Goal: Information Seeking & Learning: Learn about a topic

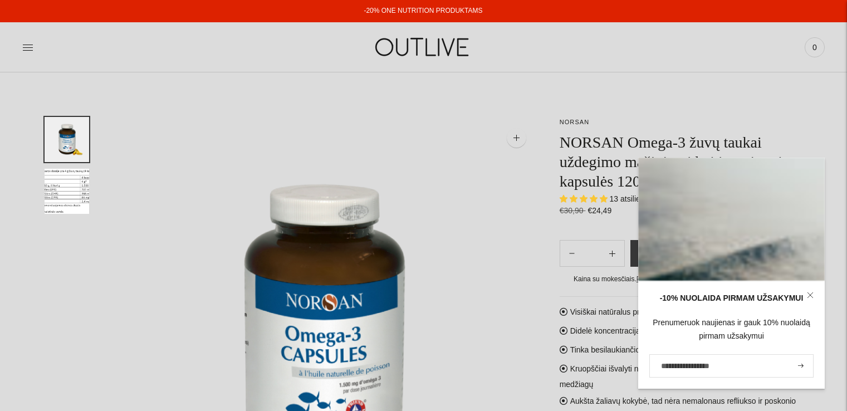
select select "**********"
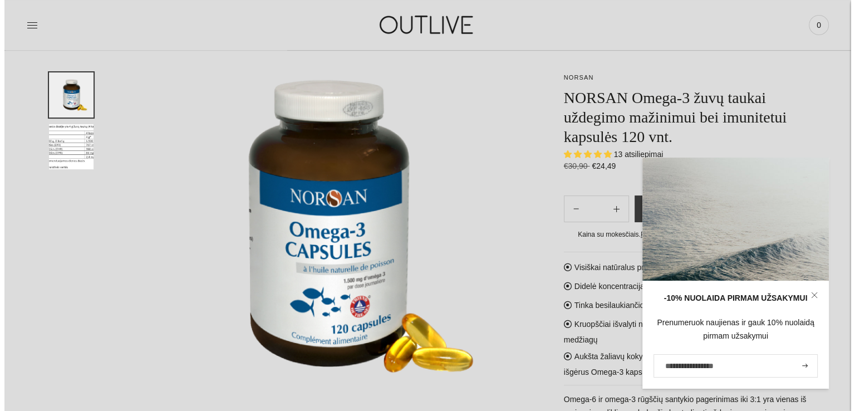
scroll to position [107, 0]
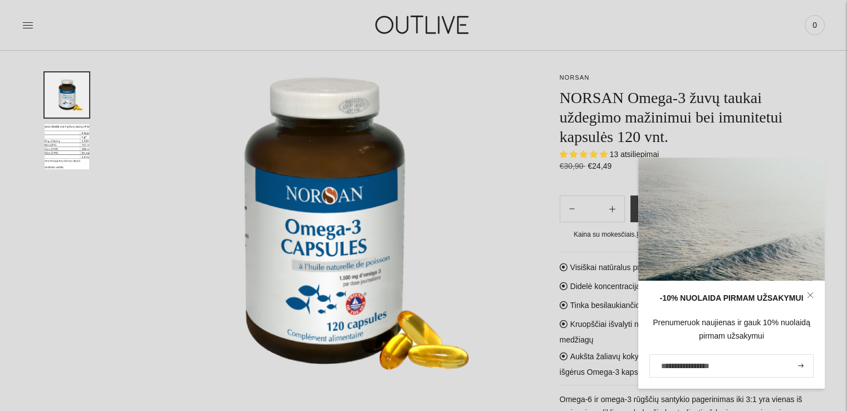
click at [465, 227] on img at bounding box center [324, 223] width 426 height 426
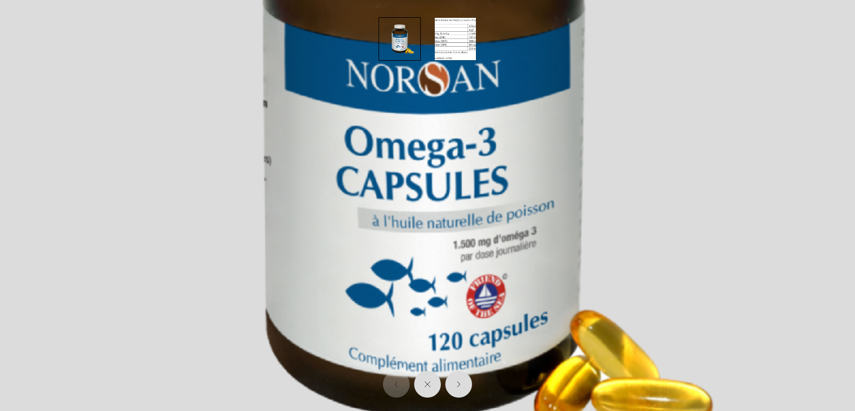
scroll to position [0, 0]
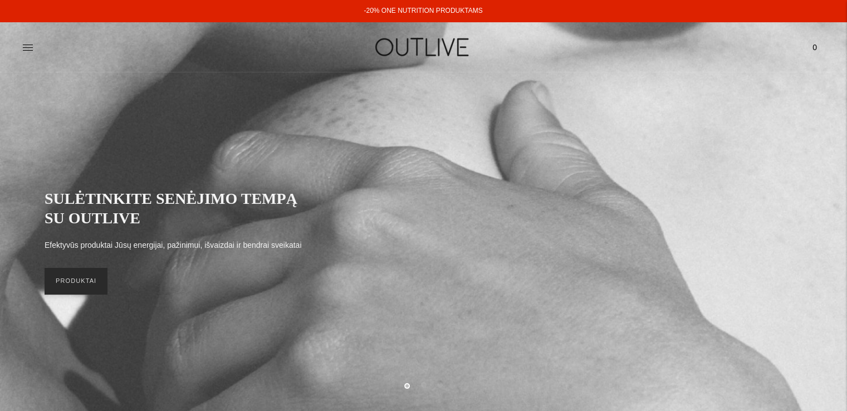
click at [70, 283] on link "PRODUKTAI" at bounding box center [76, 281] width 63 height 27
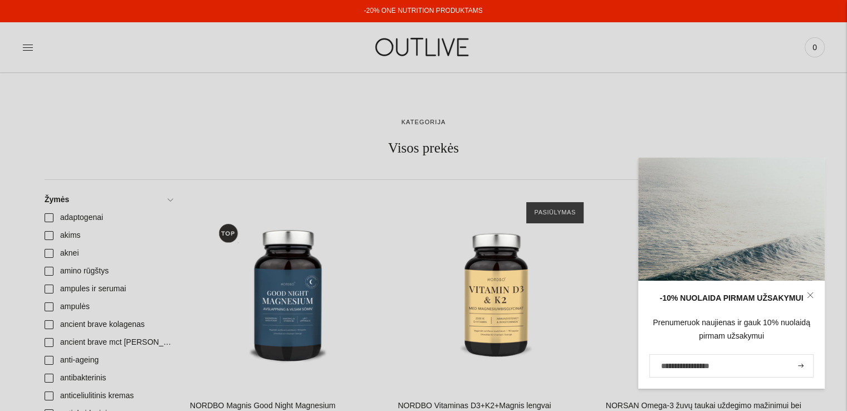
scroll to position [80, 0]
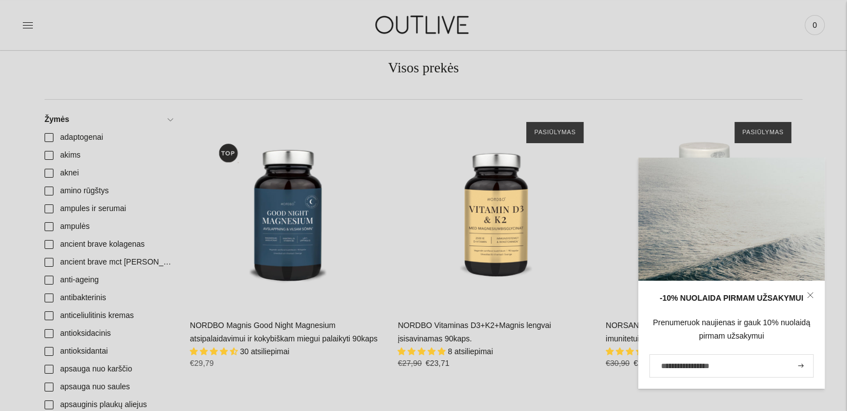
click at [814, 298] on link at bounding box center [810, 295] width 29 height 29
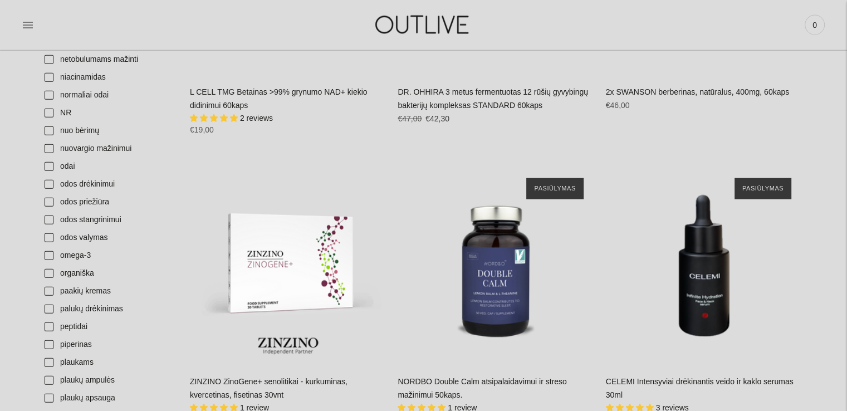
scroll to position [2618, 0]
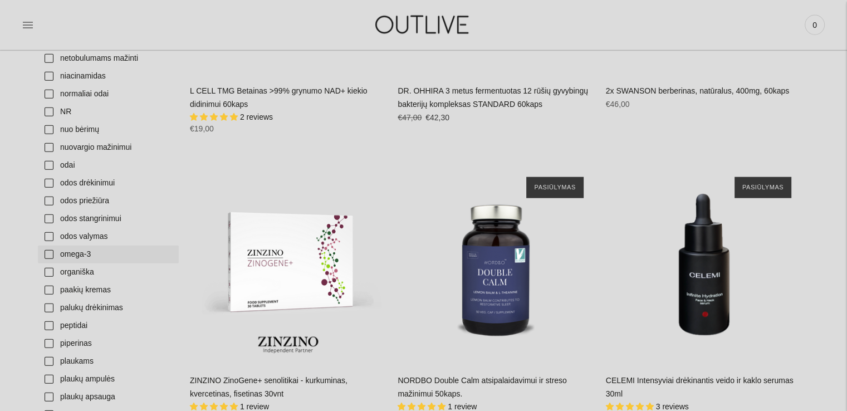
click at [78, 258] on link "omega-3" at bounding box center [108, 255] width 141 height 18
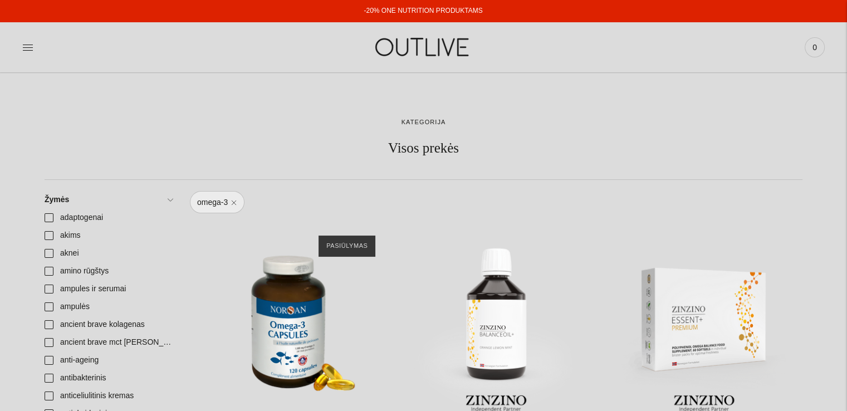
scroll to position [225, 0]
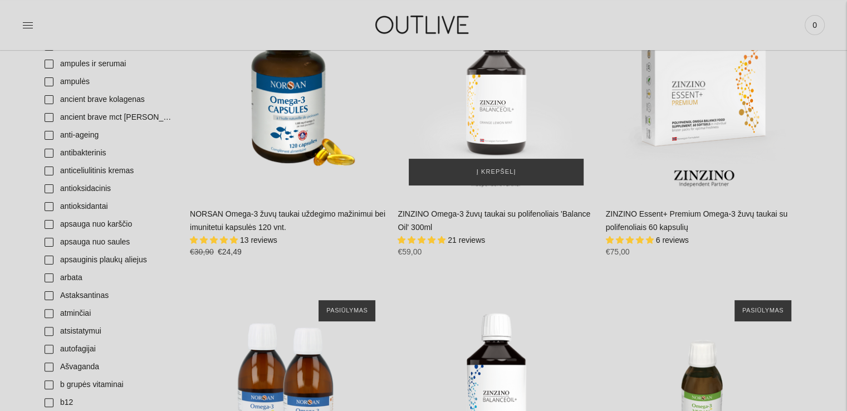
click at [497, 114] on img "ZINZINO Omega-3 žuvų taukai su polifenoliais 'Balance Oil' 300ml\a" at bounding box center [496, 97] width 197 height 197
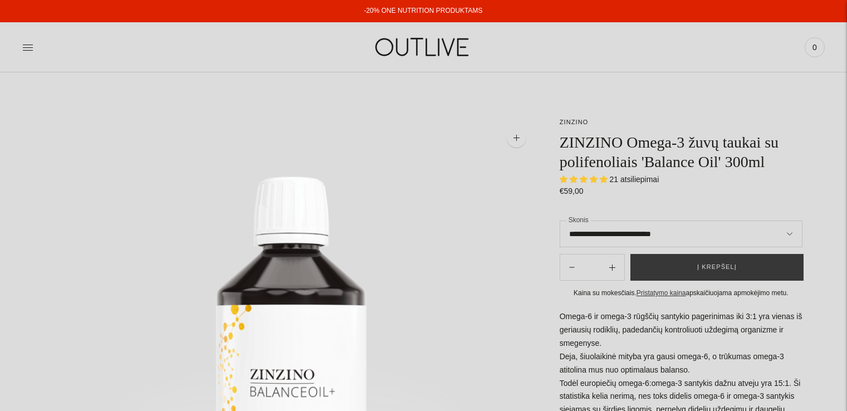
select select "**********"
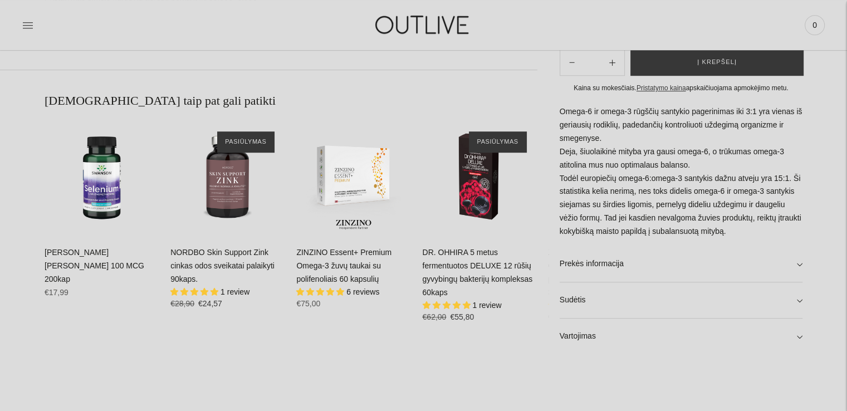
scroll to position [737, 0]
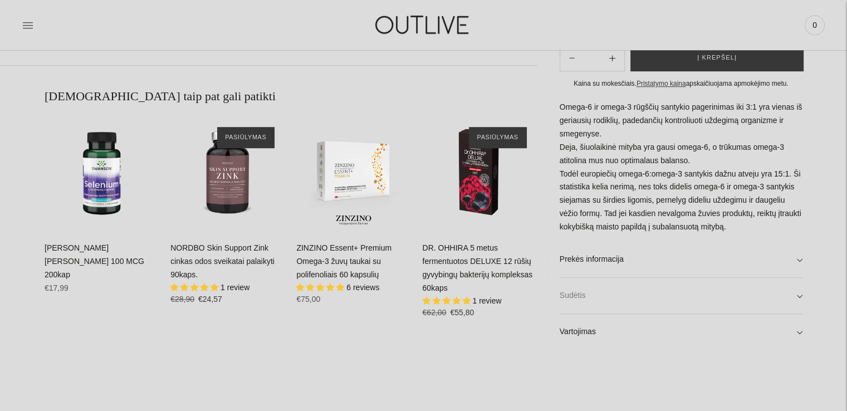
click at [598, 303] on link "Sudėtis" at bounding box center [681, 296] width 243 height 36
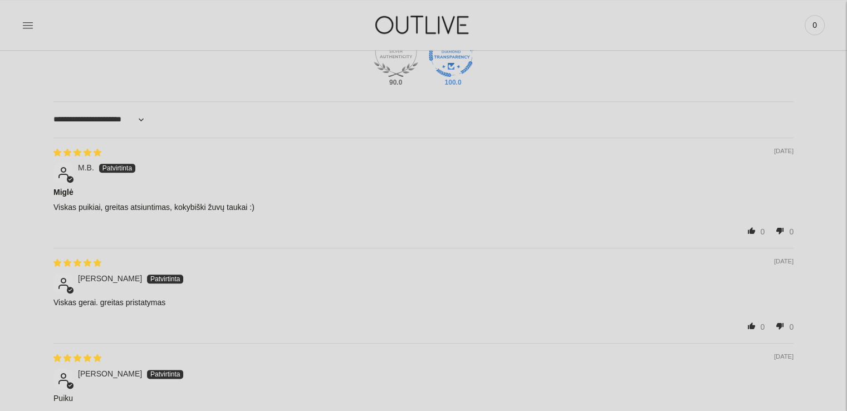
scroll to position [1235, 0]
